Goal: Transaction & Acquisition: Subscribe to service/newsletter

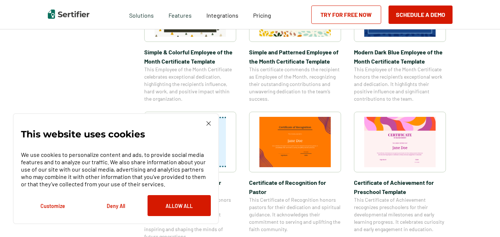
scroll to position [329, 0]
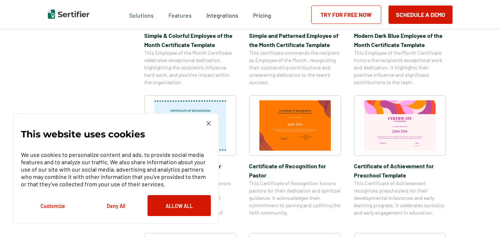
click at [211, 123] on img at bounding box center [208, 123] width 4 height 4
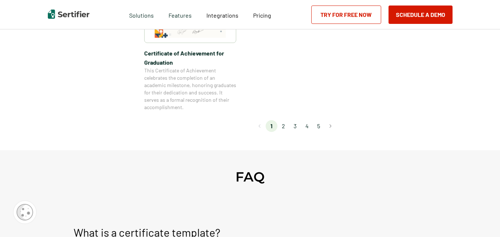
scroll to position [677, 0]
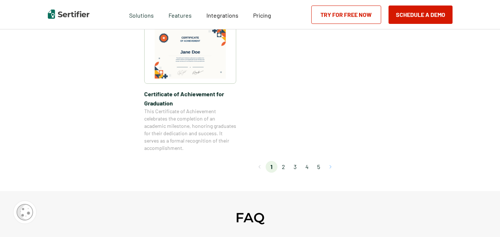
click at [332, 167] on button "Go to next page" at bounding box center [331, 167] width 12 height 12
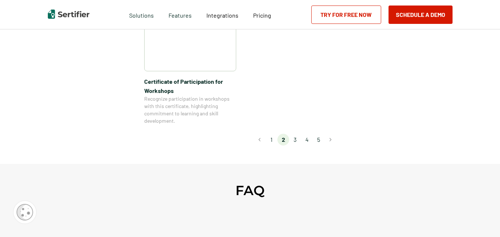
scroll to position [728, 0]
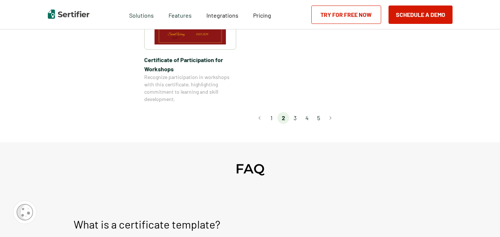
click at [297, 112] on li "3" at bounding box center [295, 118] width 12 height 12
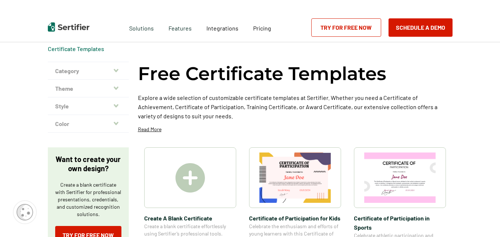
scroll to position [0, 0]
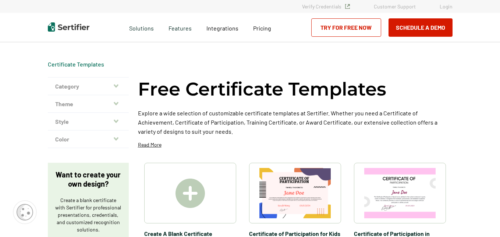
click at [345, 28] on link "Try for Free Now" at bounding box center [346, 27] width 70 height 18
